Goal: Information Seeking & Learning: Compare options

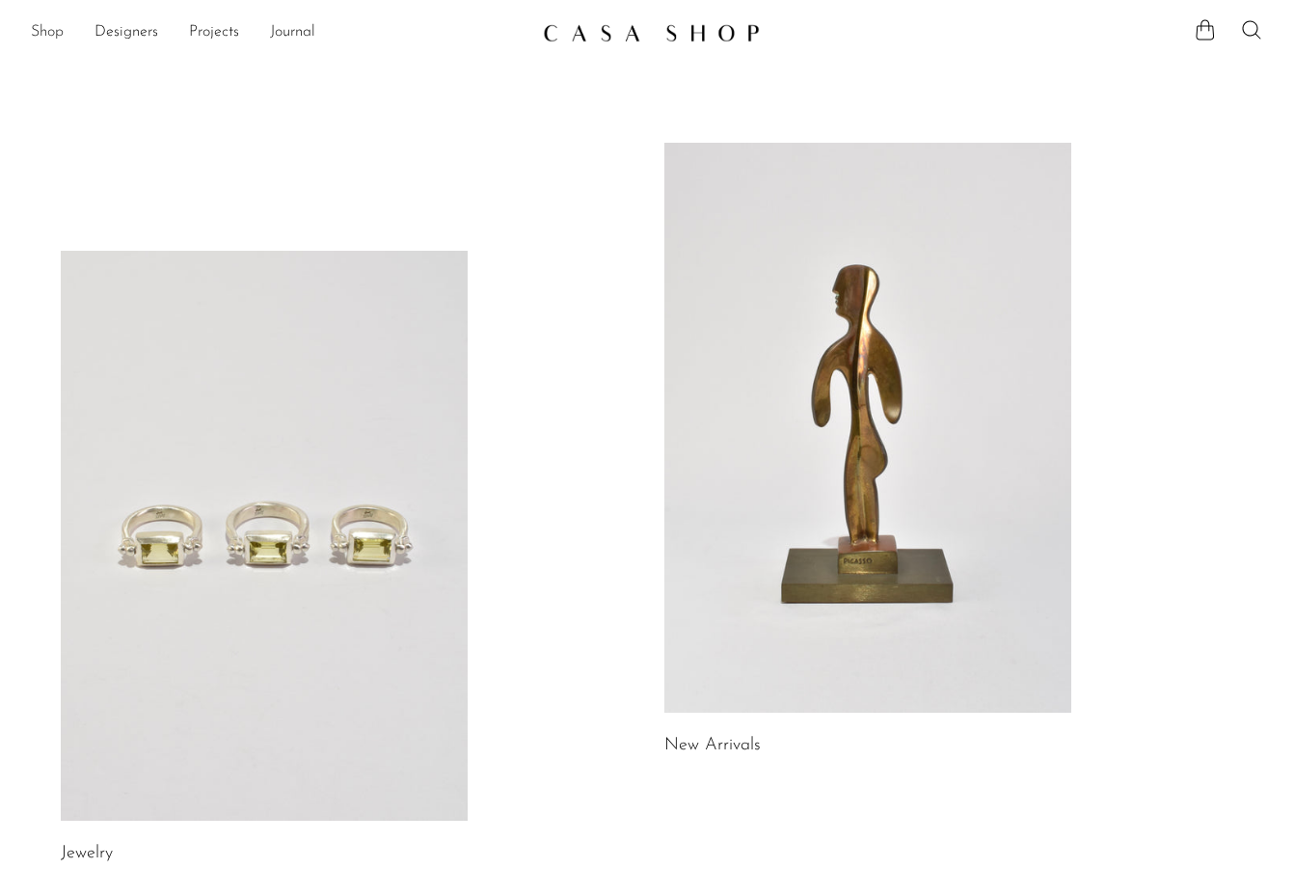
click at [37, 31] on link "Shop" at bounding box center [47, 32] width 33 height 25
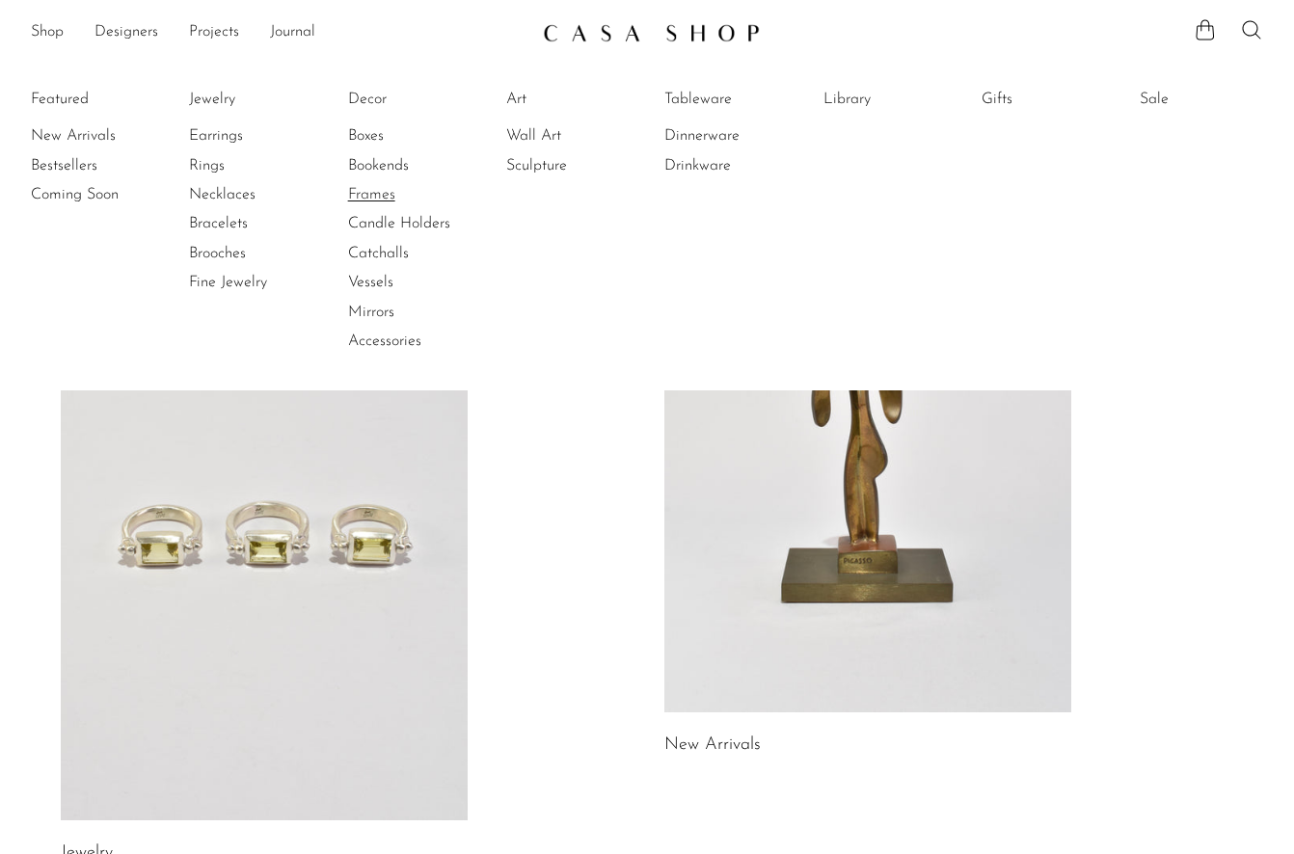
click at [378, 195] on link "Frames" at bounding box center [420, 194] width 145 height 21
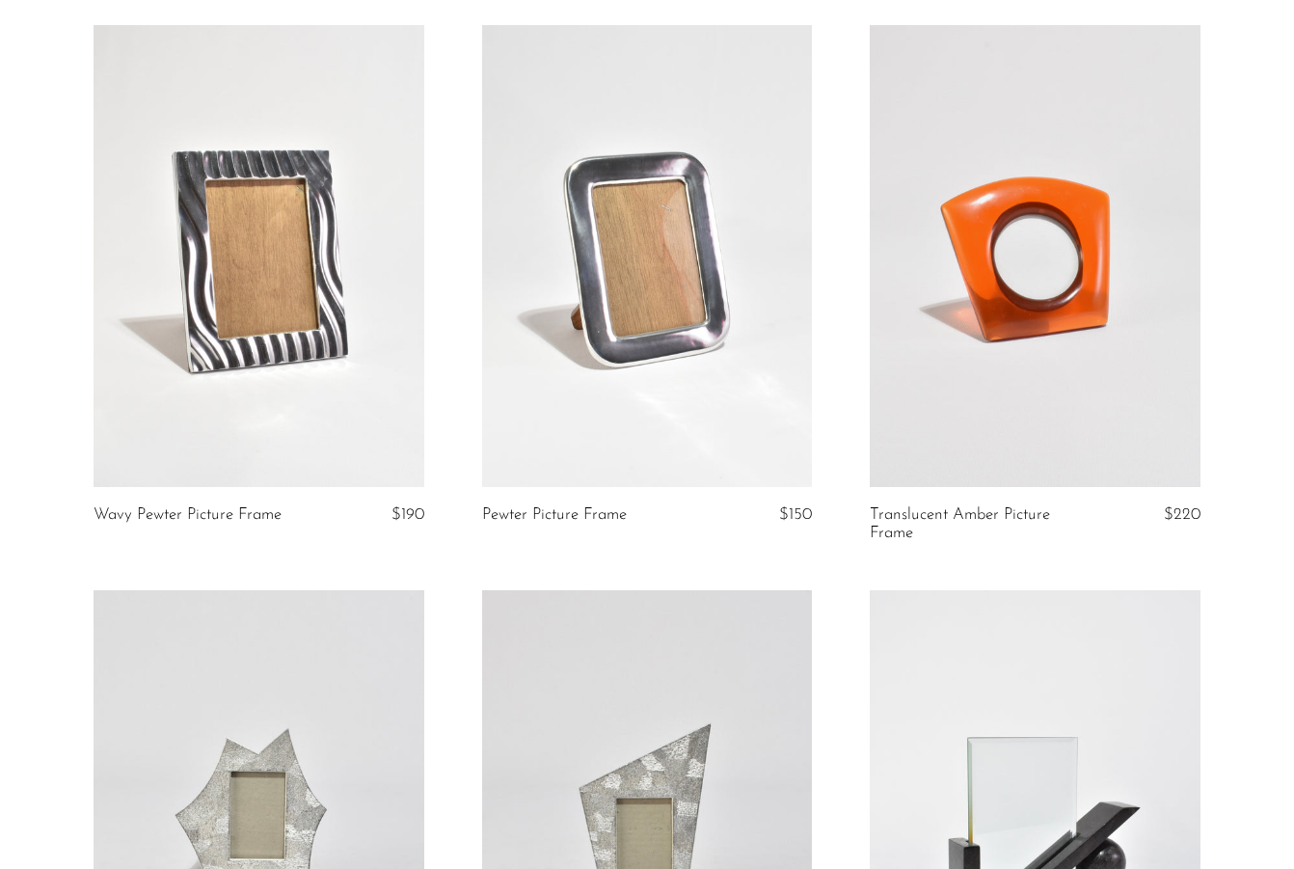
scroll to position [151, 0]
click at [619, 351] on link at bounding box center [647, 257] width 331 height 463
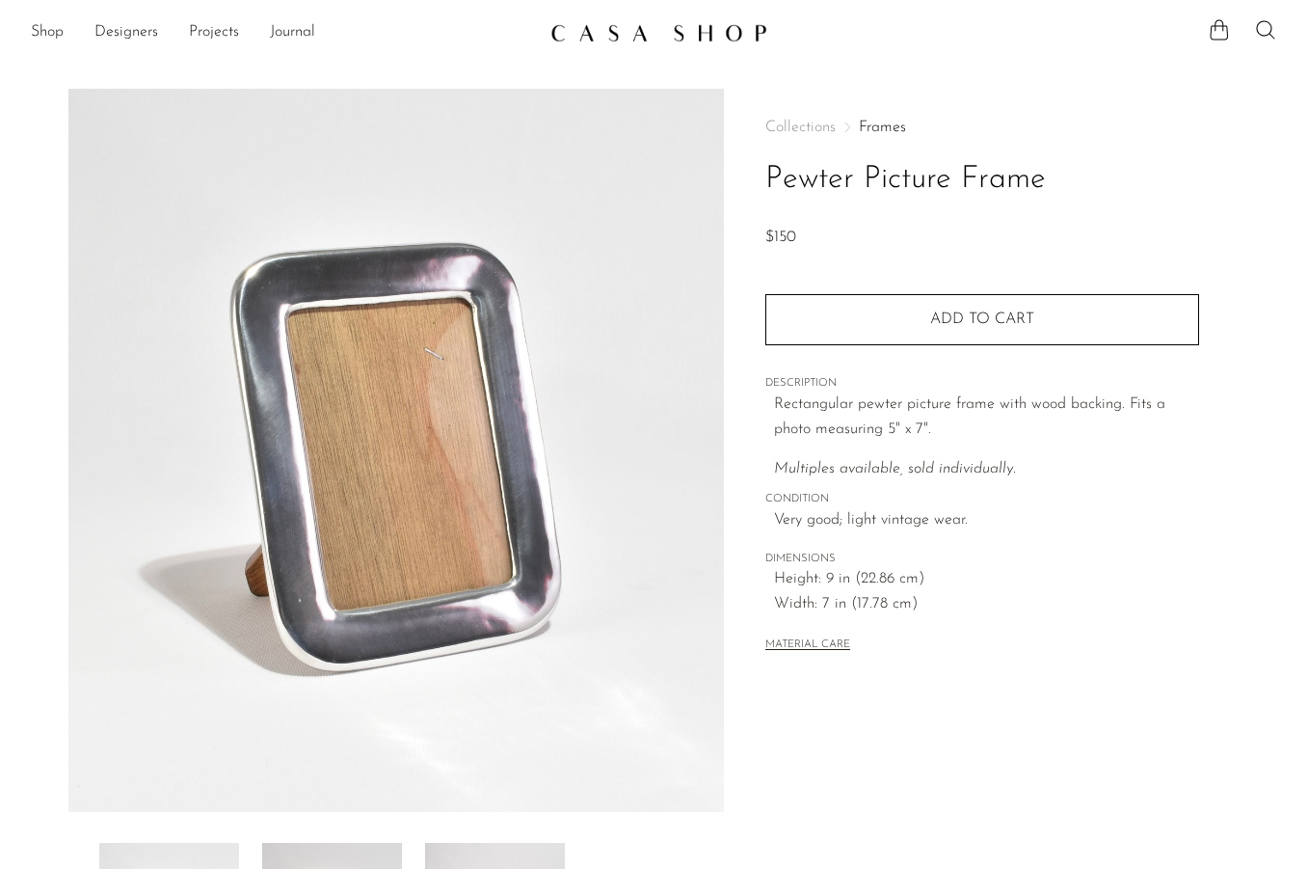
scroll to position [387, 0]
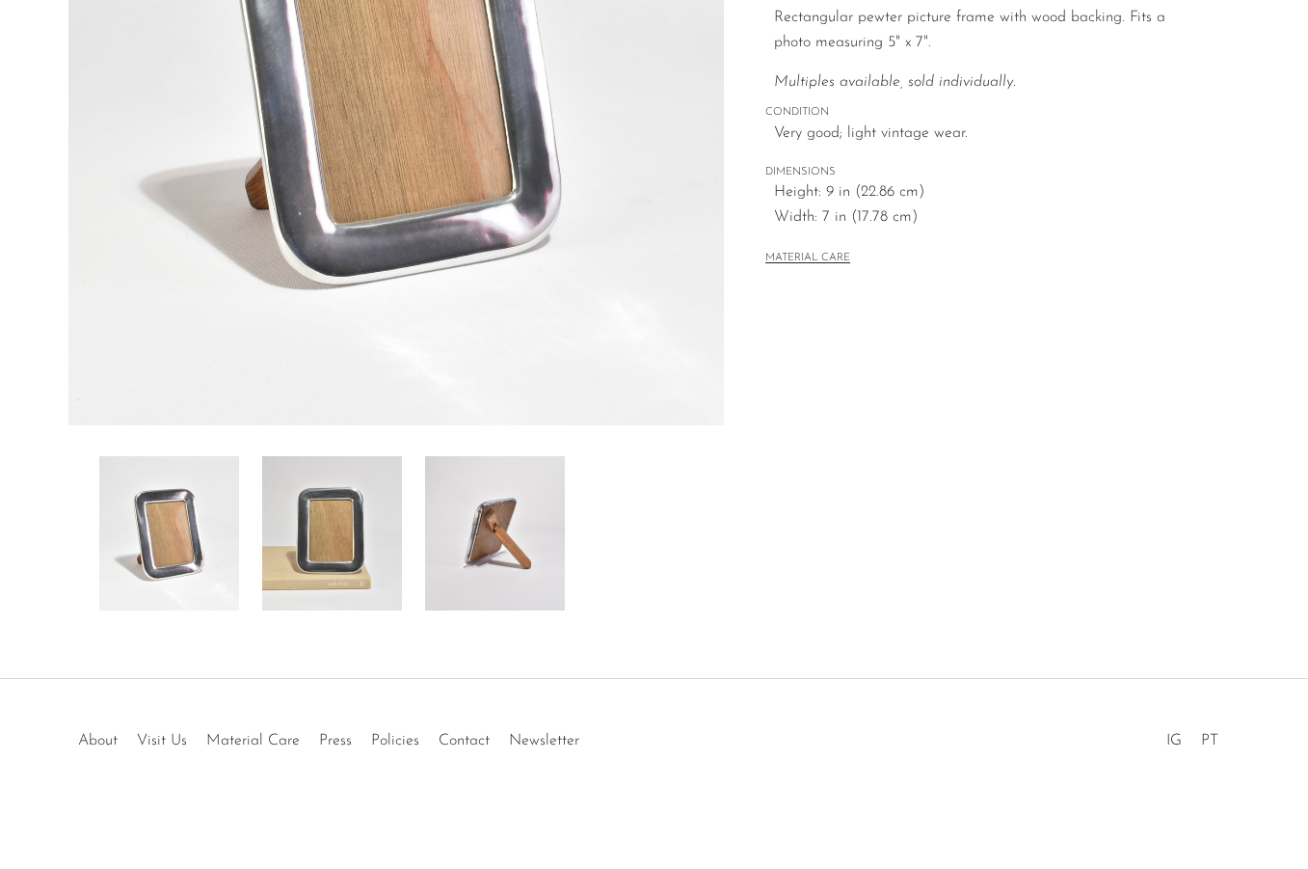
click at [550, 487] on img at bounding box center [495, 533] width 140 height 154
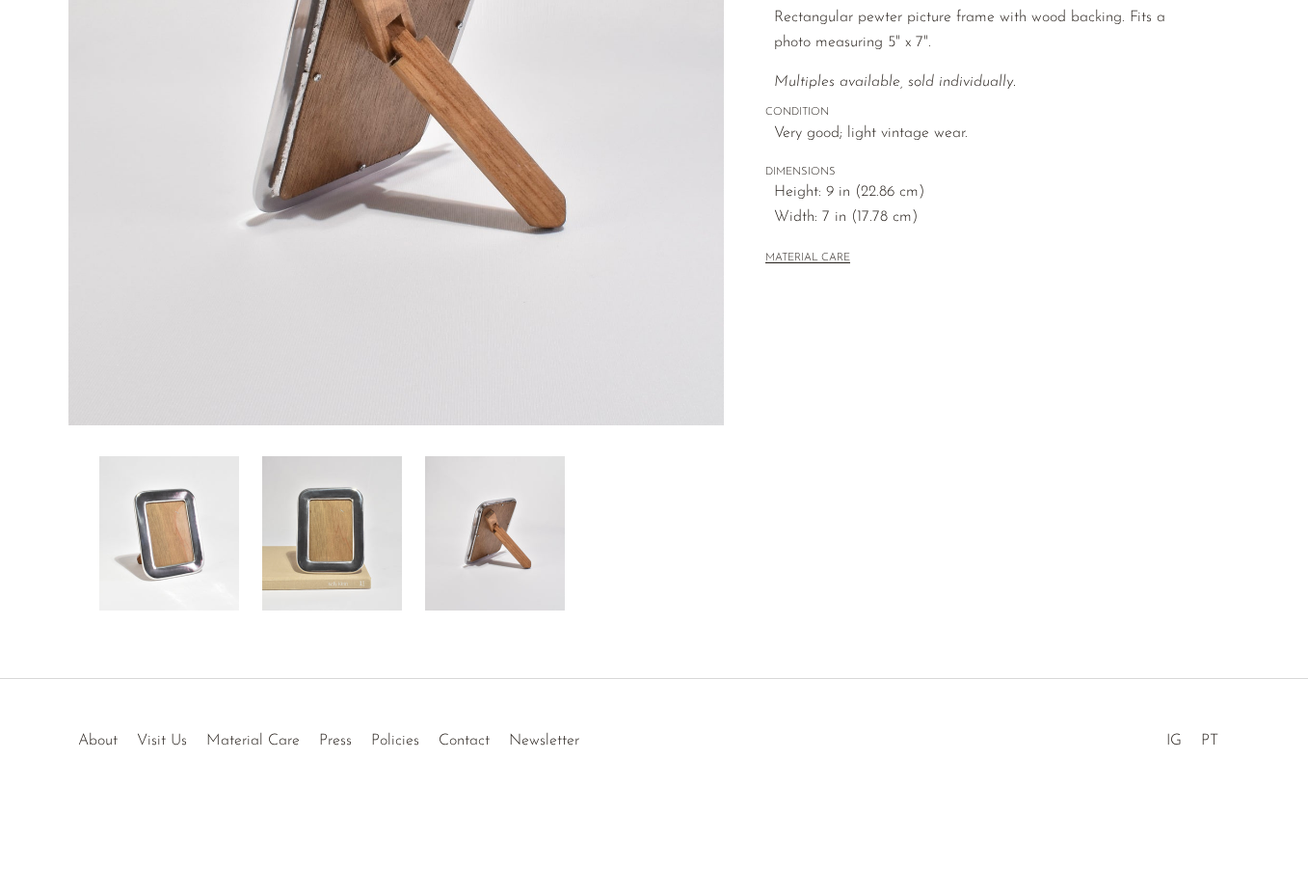
click at [330, 503] on img at bounding box center [332, 533] width 140 height 154
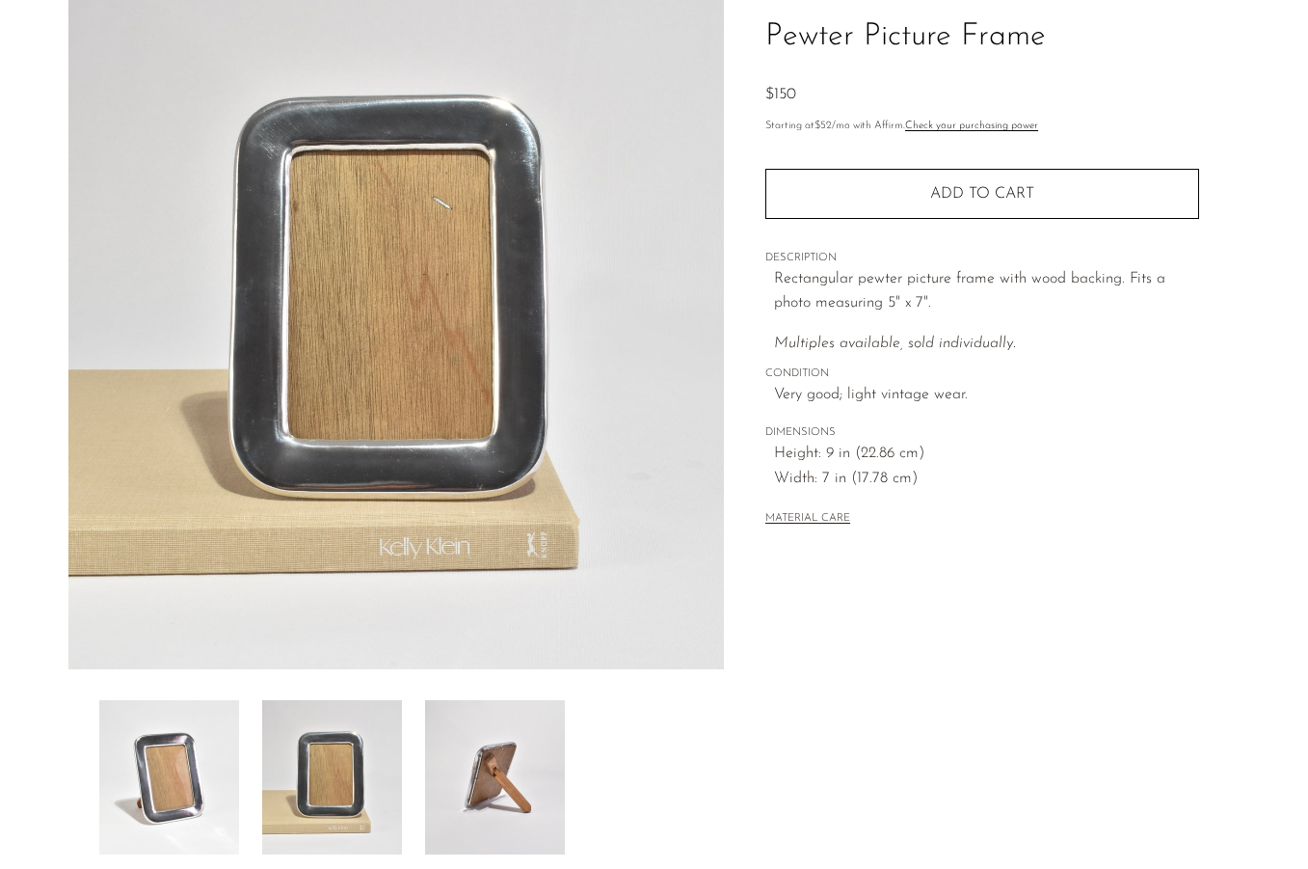
scroll to position [0, 0]
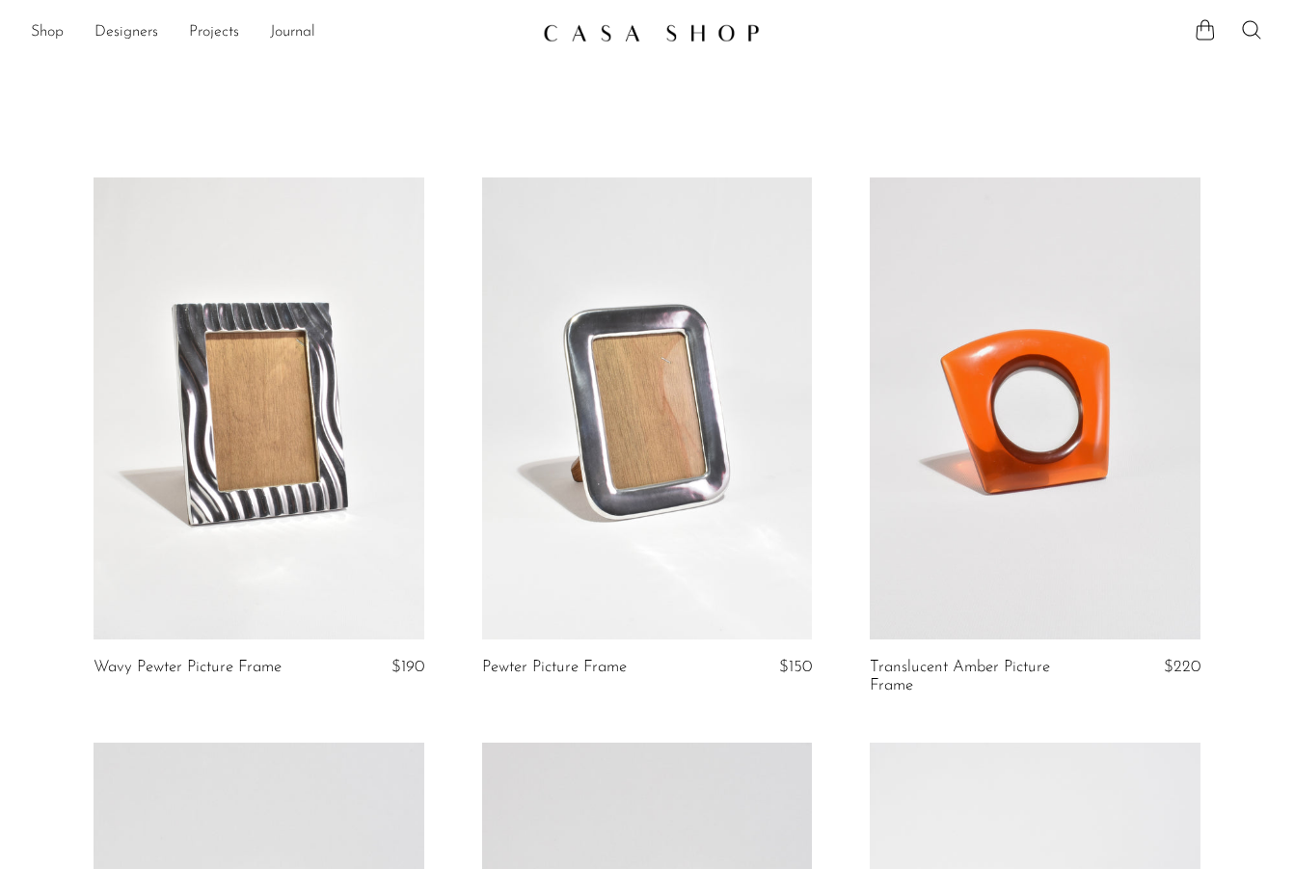
scroll to position [151, 0]
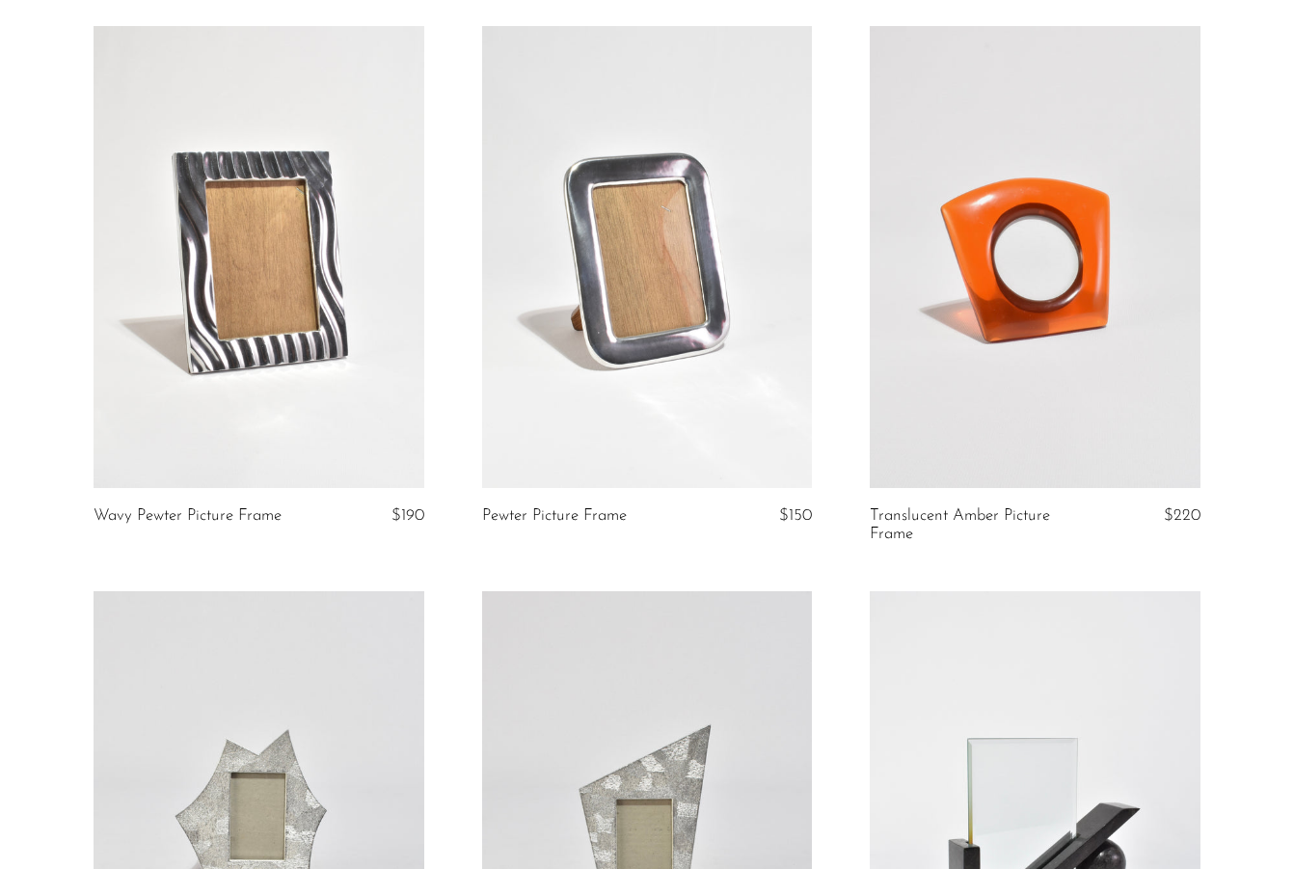
click at [286, 297] on link at bounding box center [259, 257] width 331 height 463
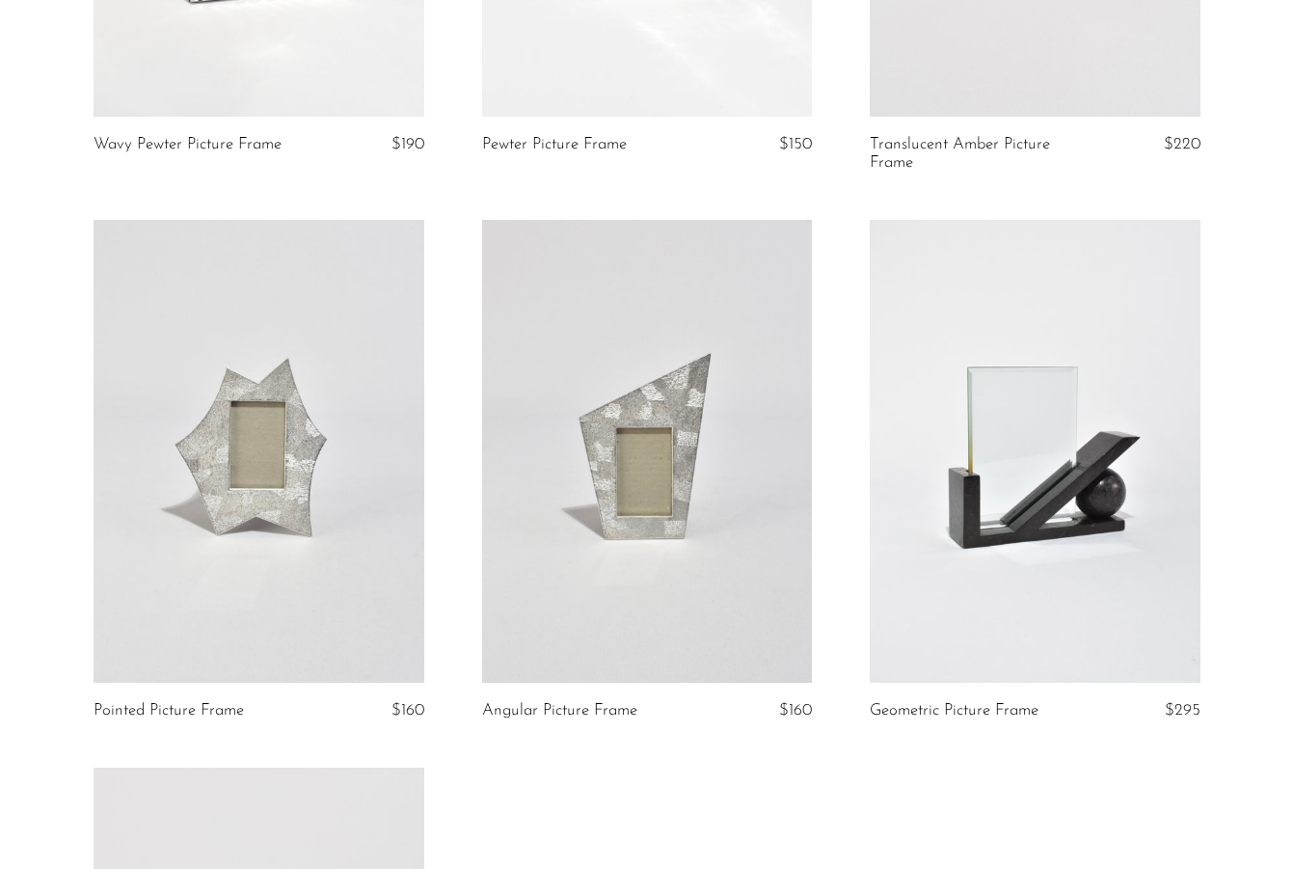
scroll to position [530, 0]
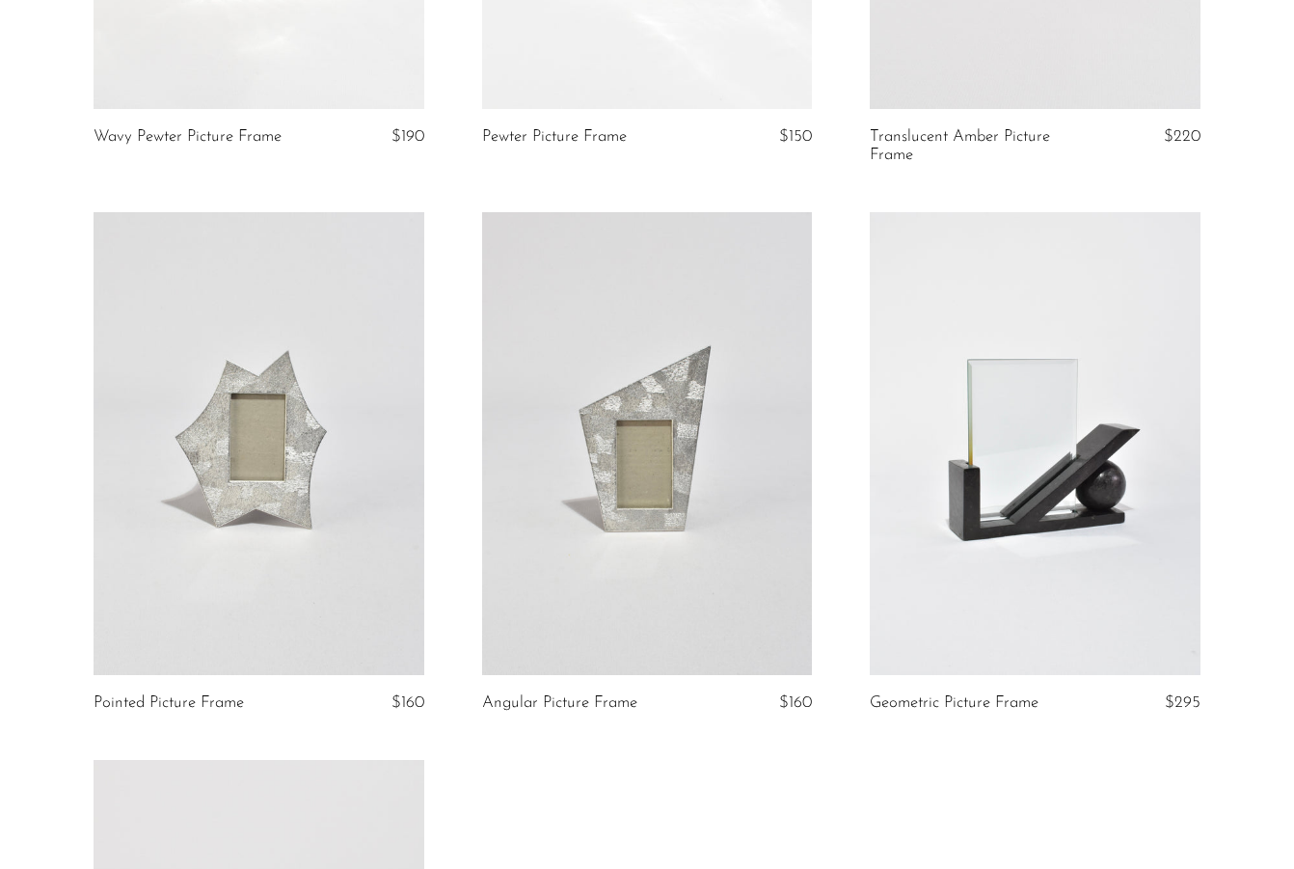
click at [268, 479] on link at bounding box center [259, 443] width 331 height 463
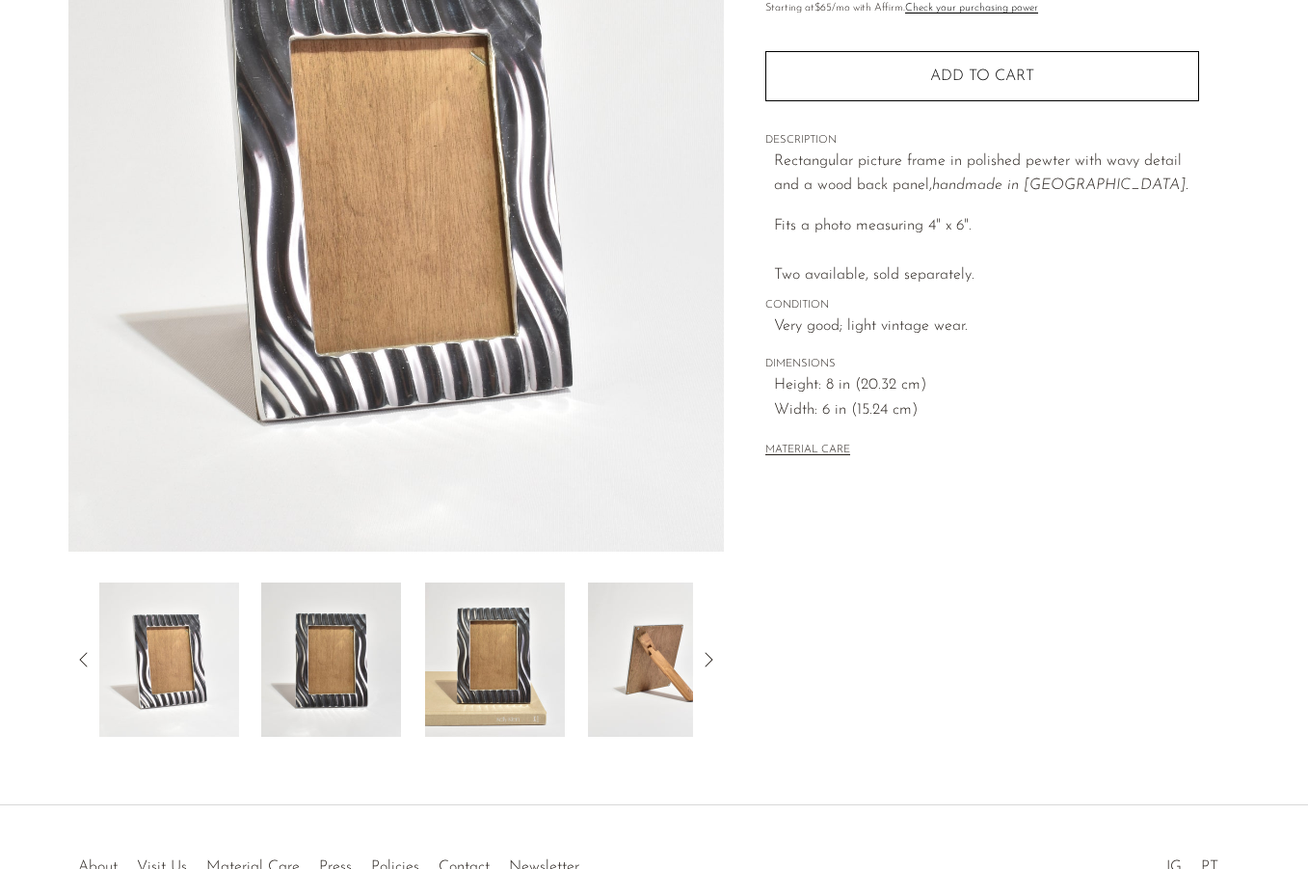
scroll to position [387, 0]
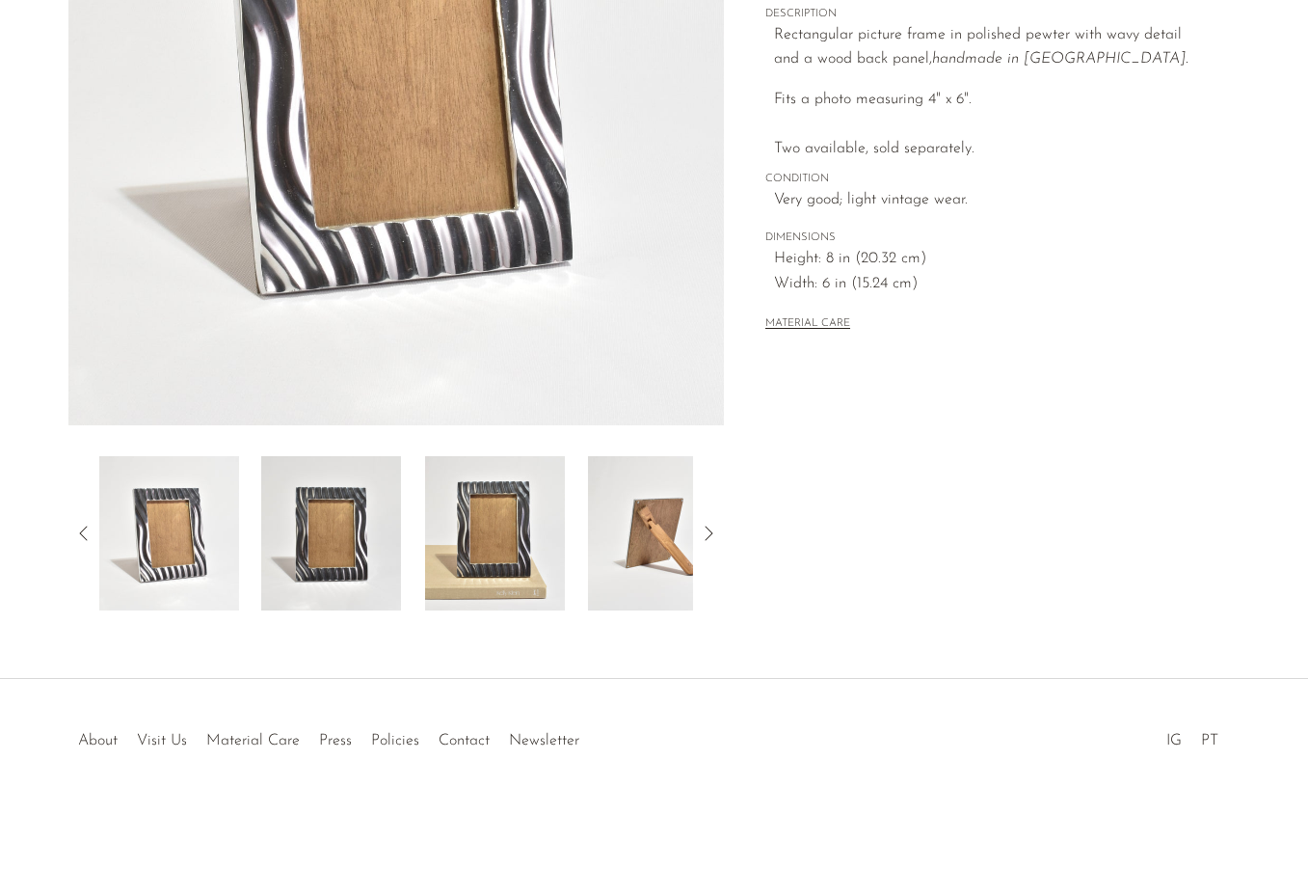
click at [343, 525] on img at bounding box center [331, 533] width 140 height 154
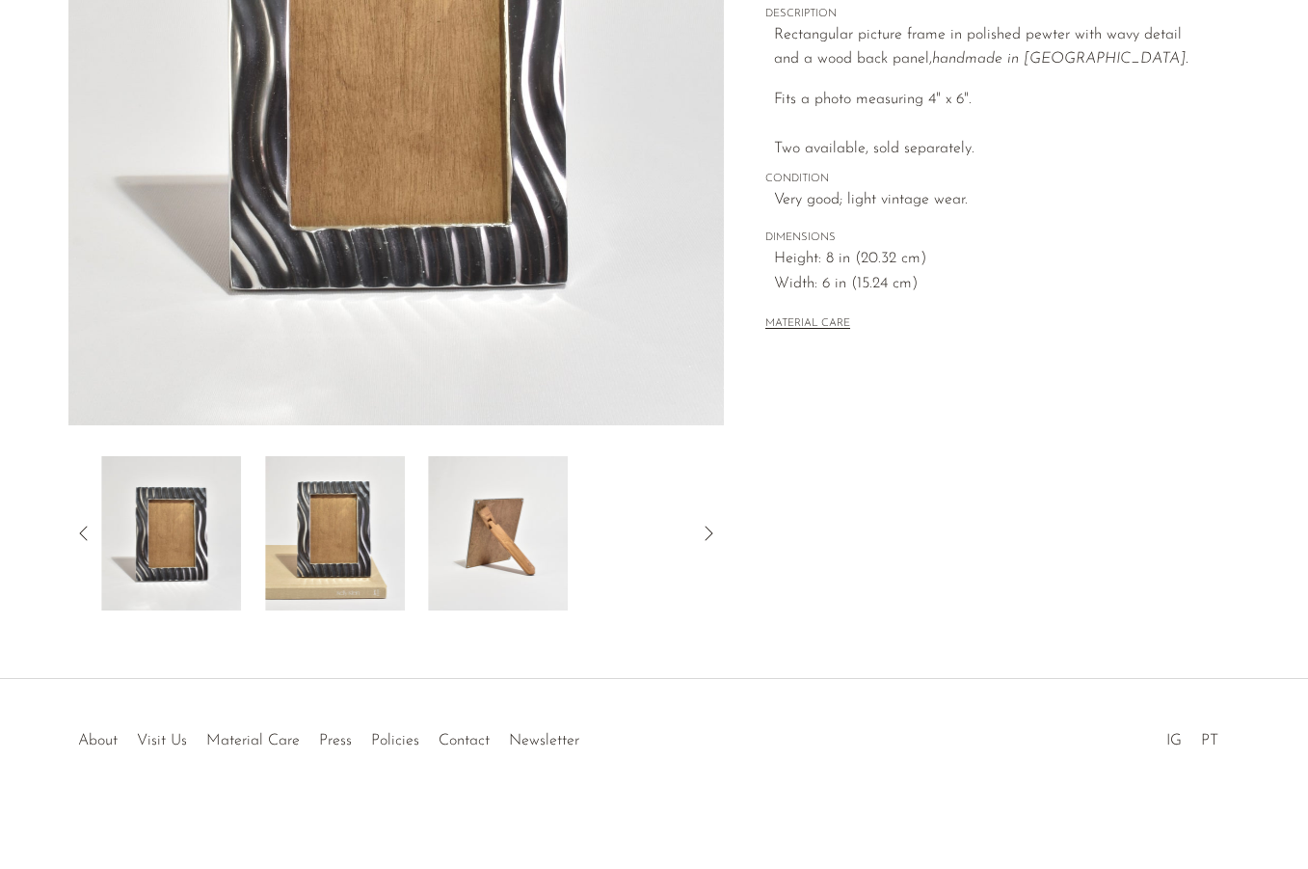
scroll to position [0, 0]
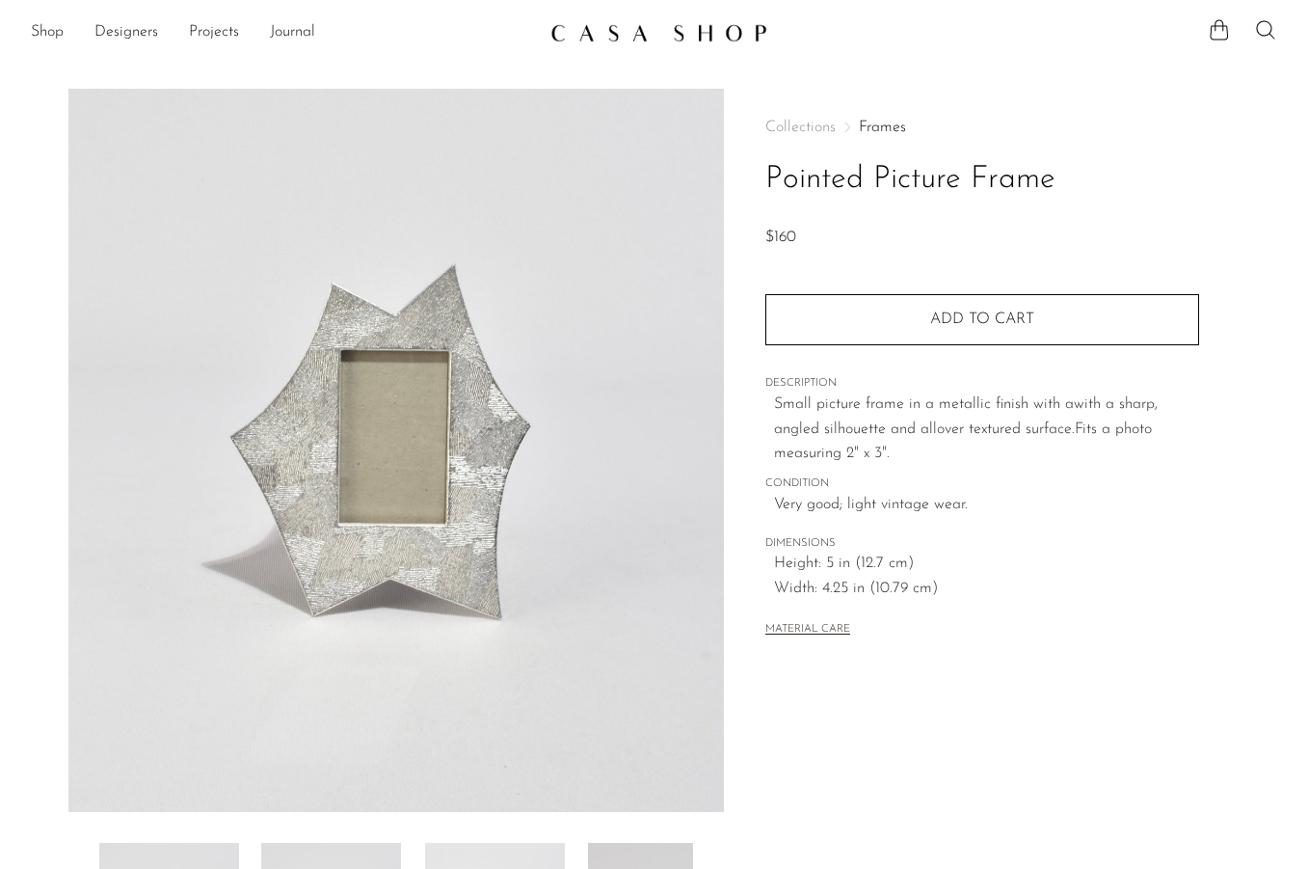
click at [268, 479] on img at bounding box center [396, 450] width 657 height 723
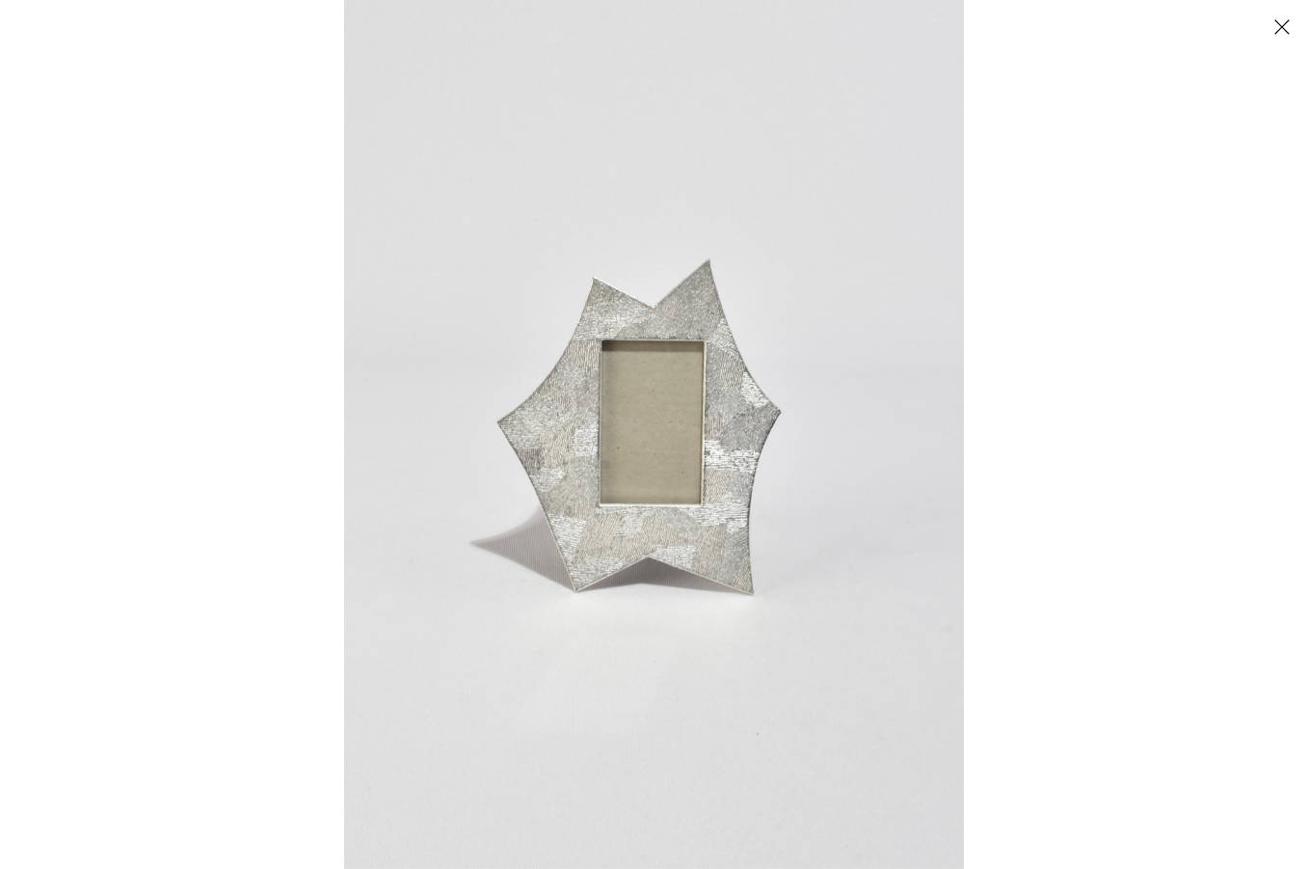
click at [656, 469] on img at bounding box center [654, 434] width 620 height 869
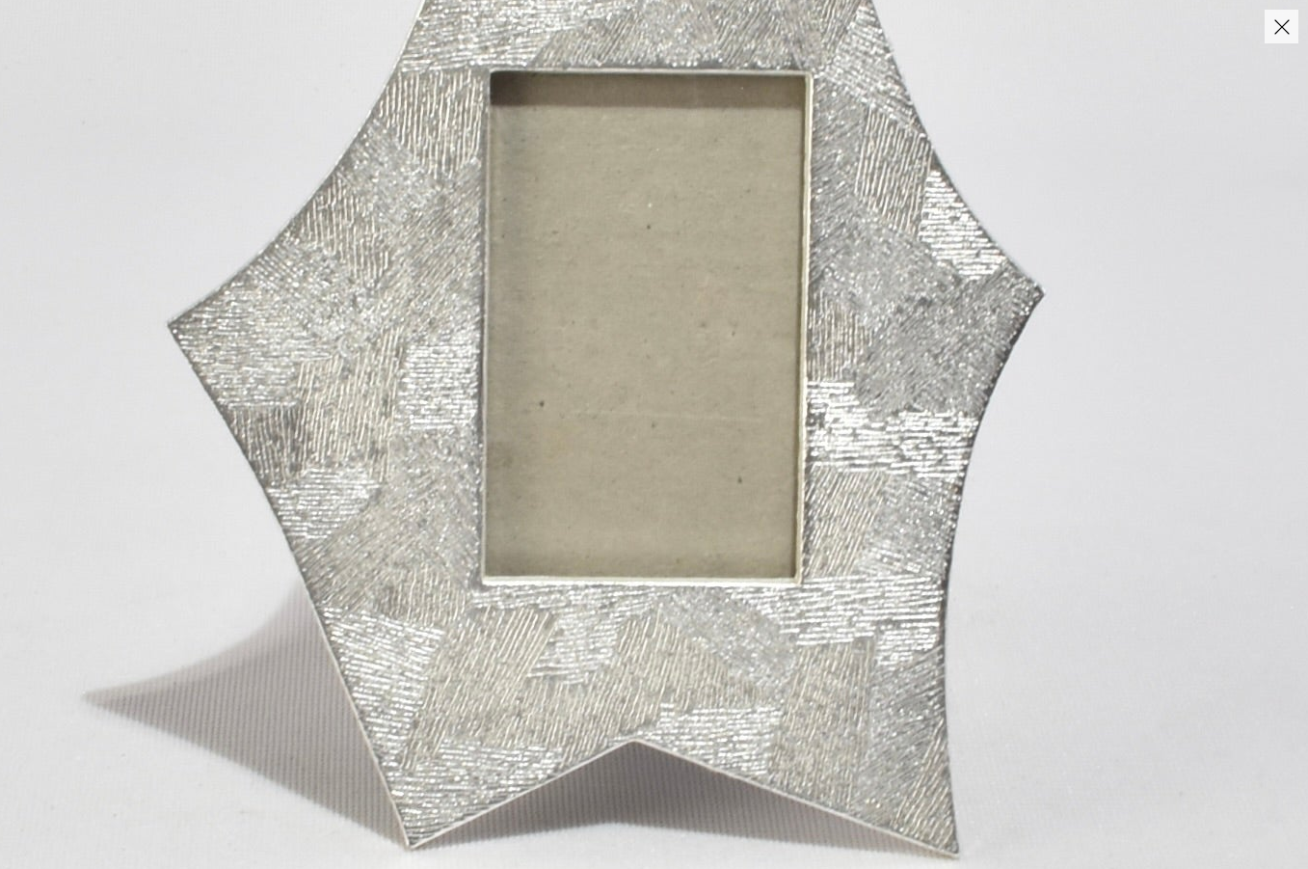
click at [656, 469] on img at bounding box center [651, 362] width 1915 height 2681
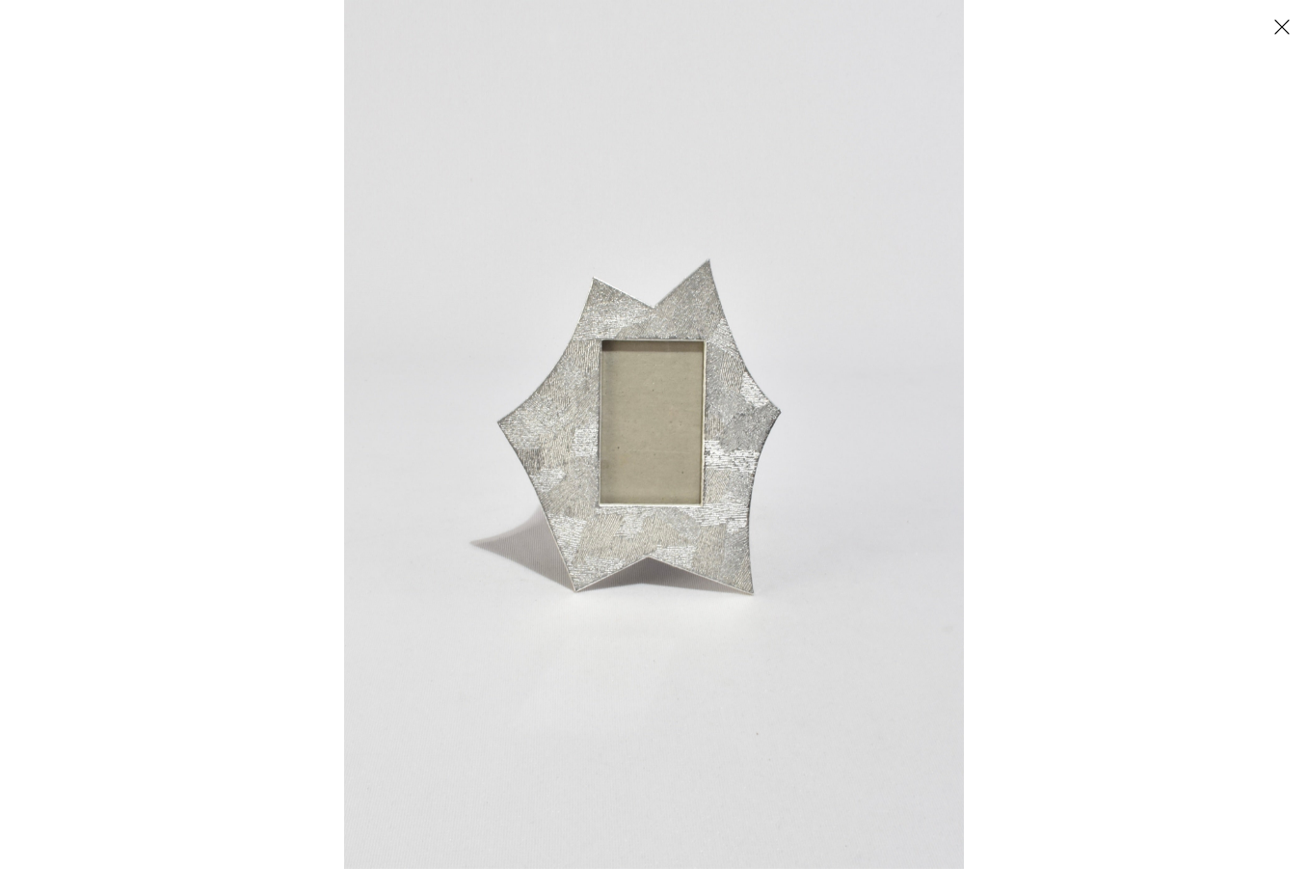
click at [1276, 36] on button "Close" at bounding box center [1282, 27] width 34 height 34
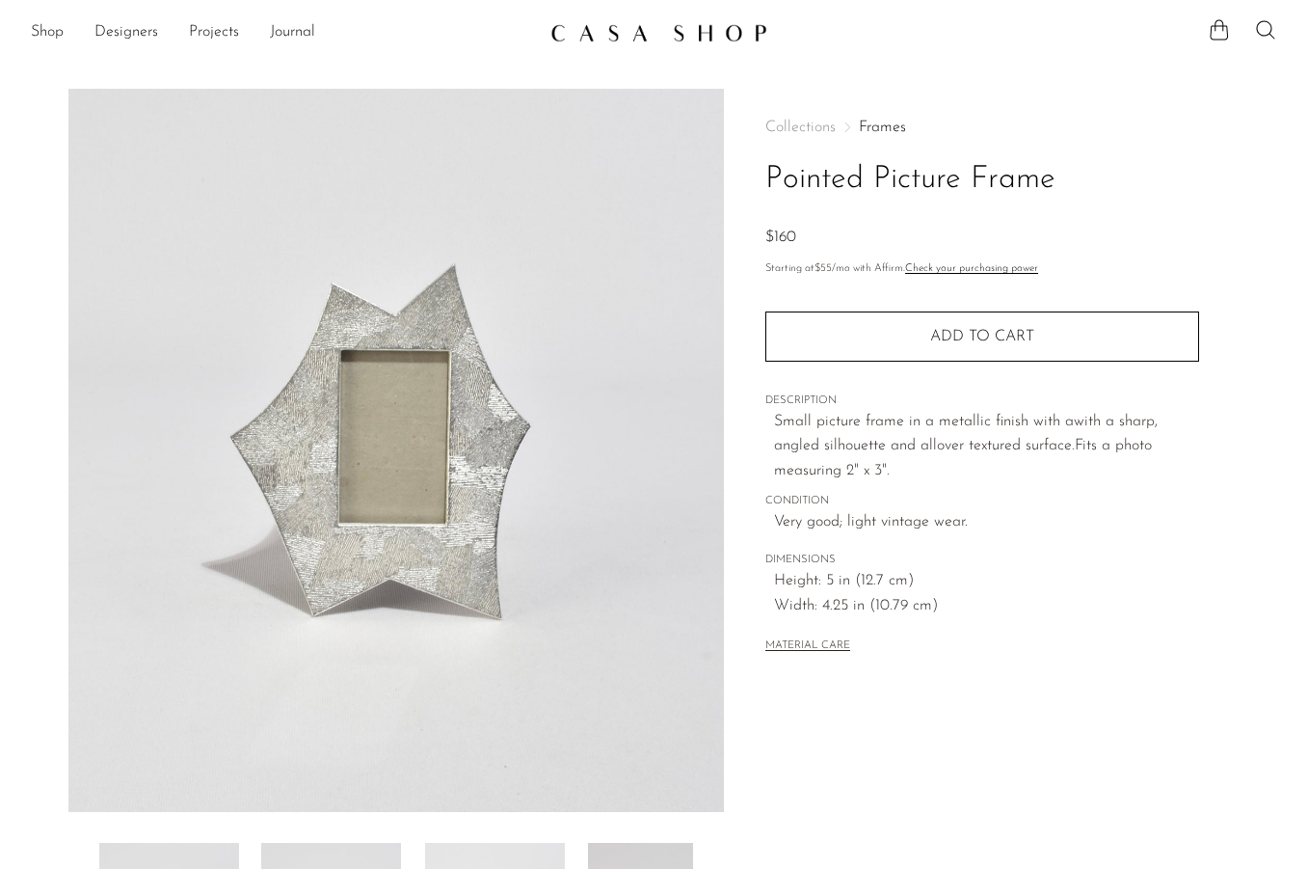
click at [50, 14] on section "Shop Featured New Arrivals Bestsellers Coming Soon Jewelry Jewelry All Earrings…" at bounding box center [654, 25] width 1308 height 50
click at [45, 27] on link "Shop" at bounding box center [47, 32] width 33 height 25
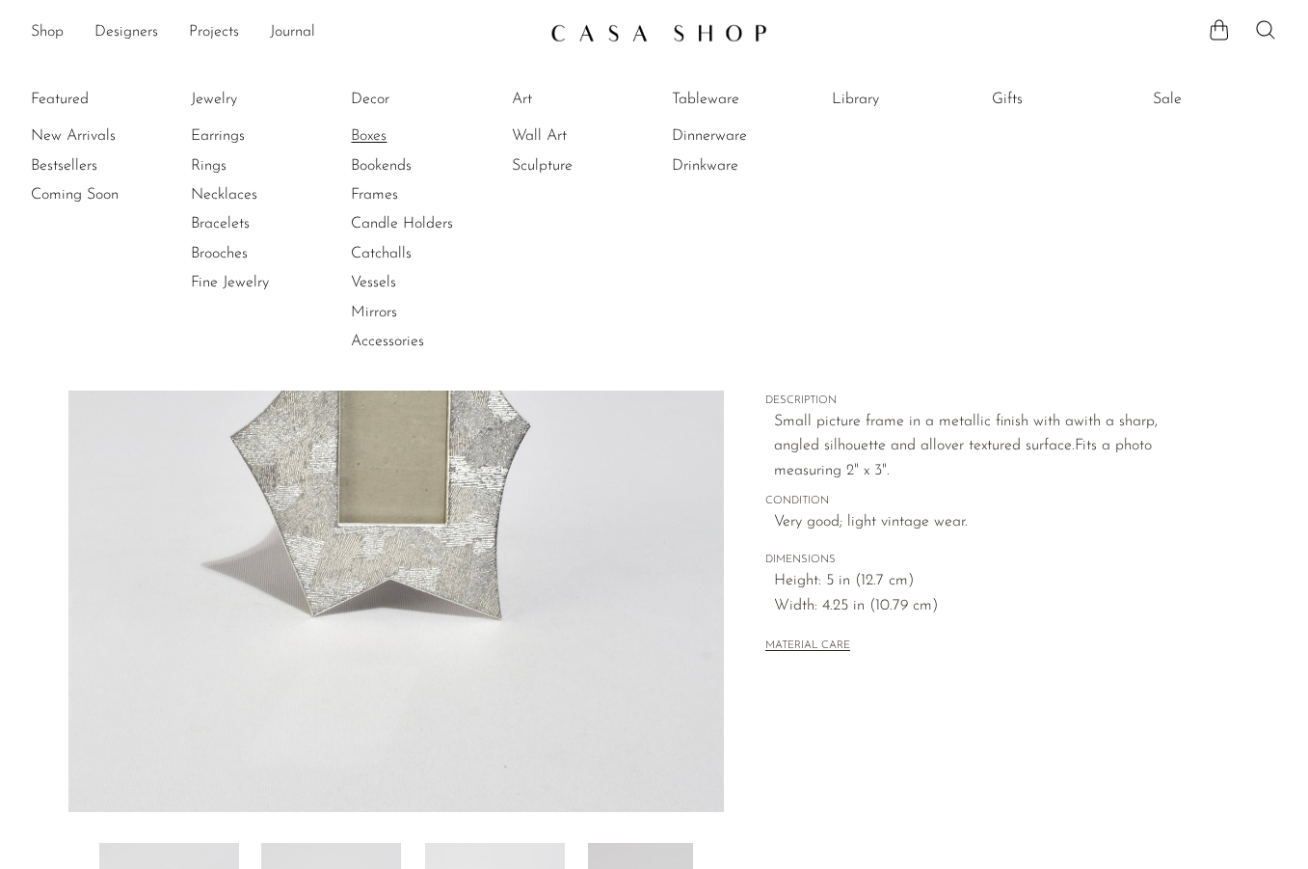
click at [366, 137] on link "Boxes" at bounding box center [423, 135] width 145 height 21
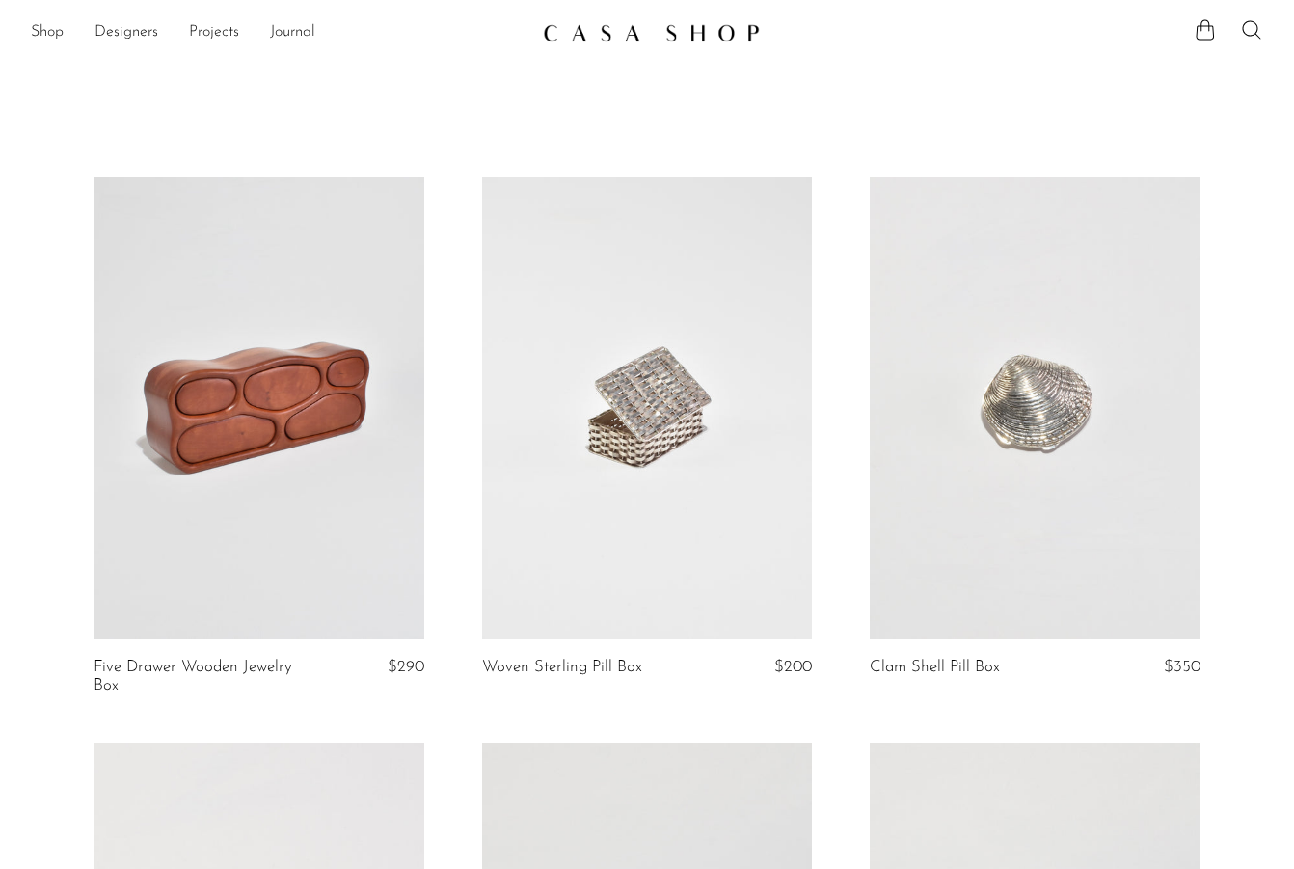
click at [232, 418] on link at bounding box center [259, 408] width 331 height 463
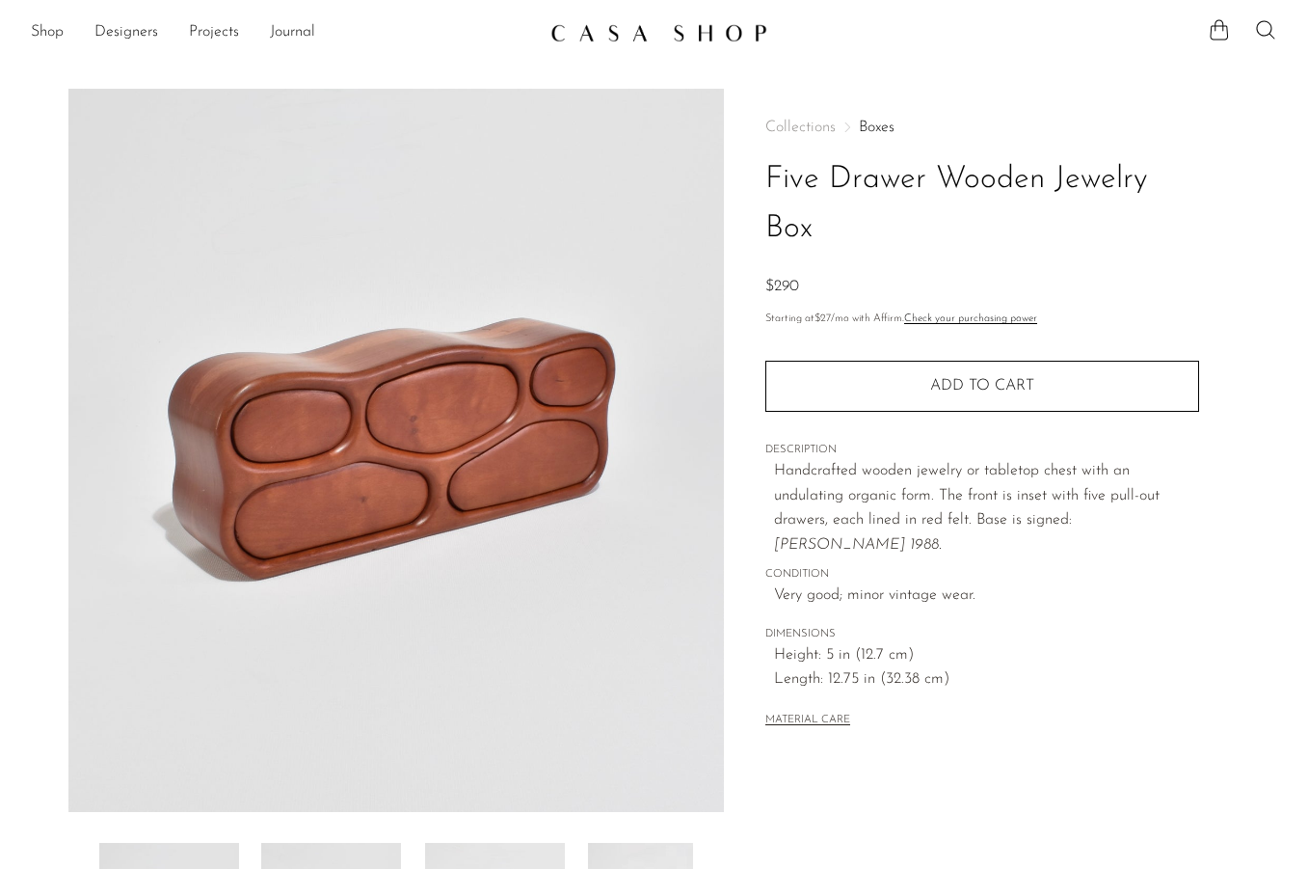
click at [300, 502] on img at bounding box center [396, 450] width 657 height 723
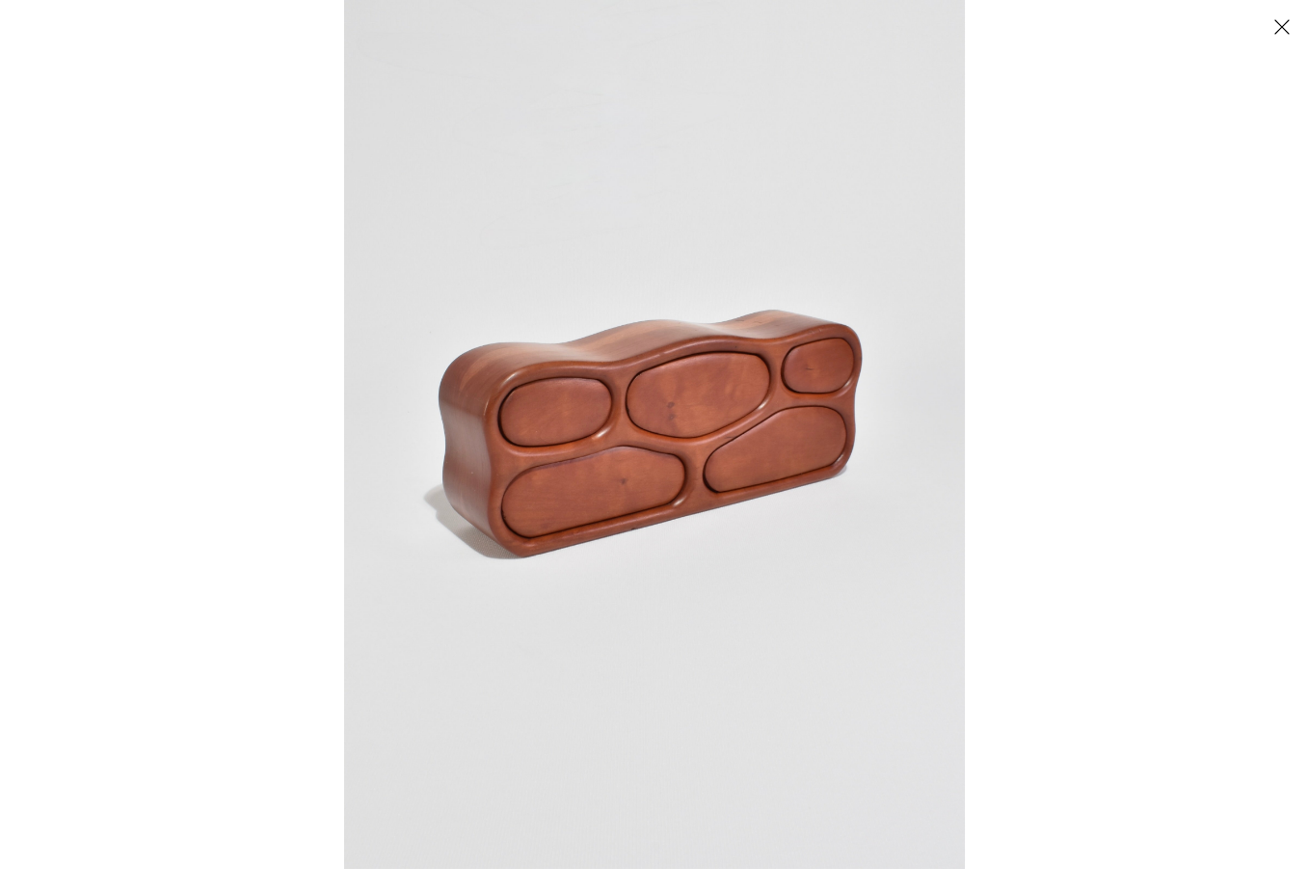
click at [1271, 14] on button "Close" at bounding box center [1282, 27] width 34 height 34
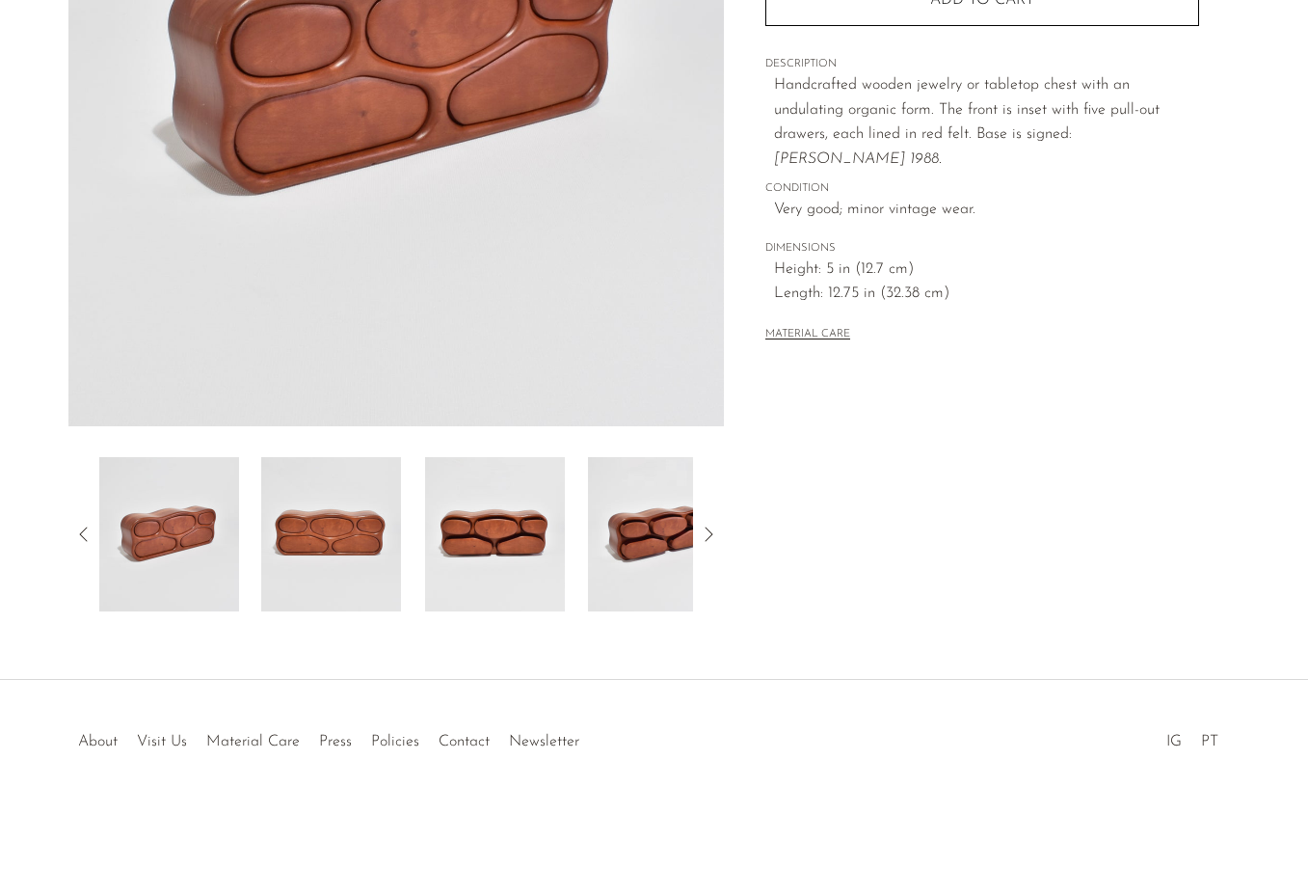
scroll to position [387, 0]
